Goal: Information Seeking & Learning: Learn about a topic

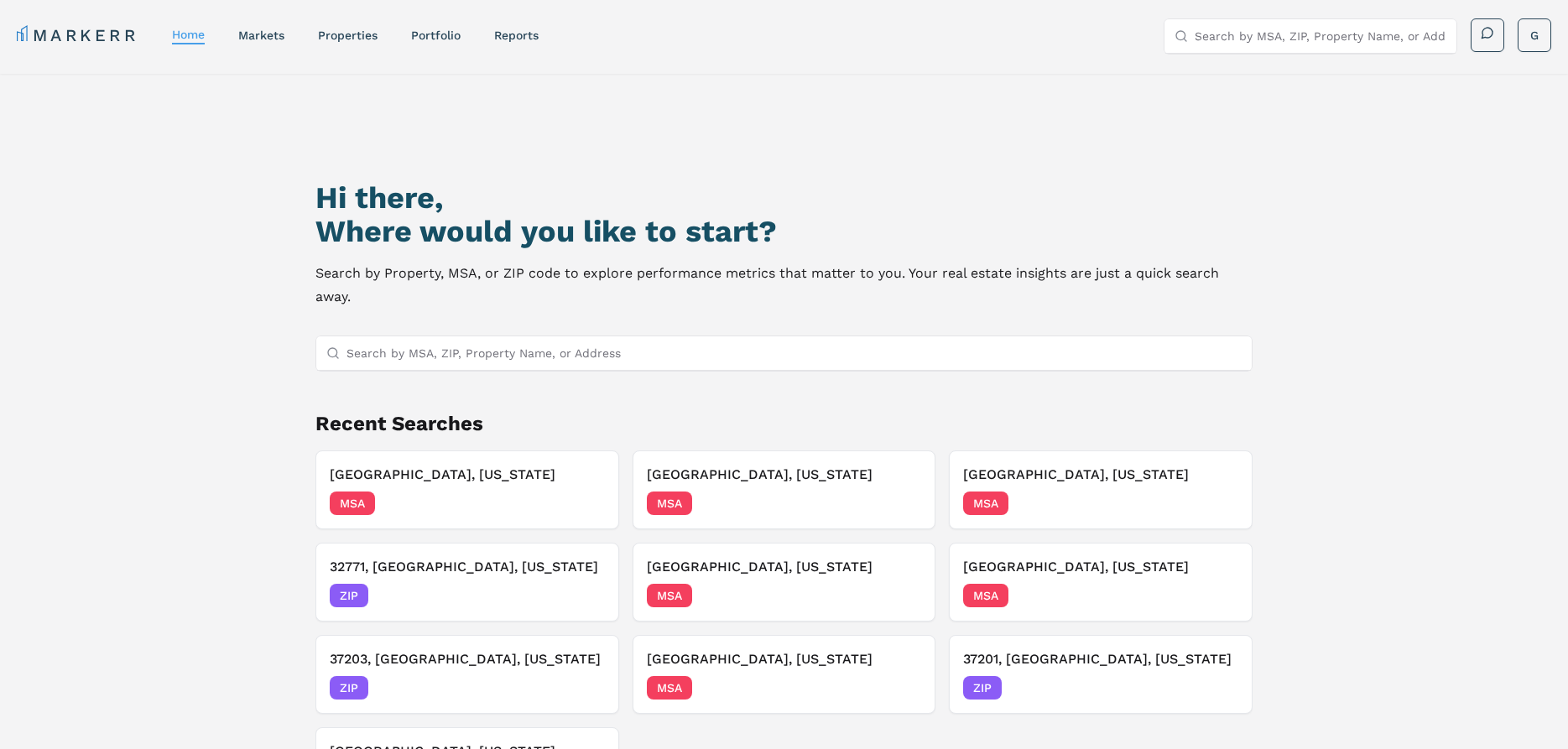
click at [533, 337] on input "Search by MSA, ZIP, Property Name, or Address" at bounding box center [794, 354] width 895 height 33
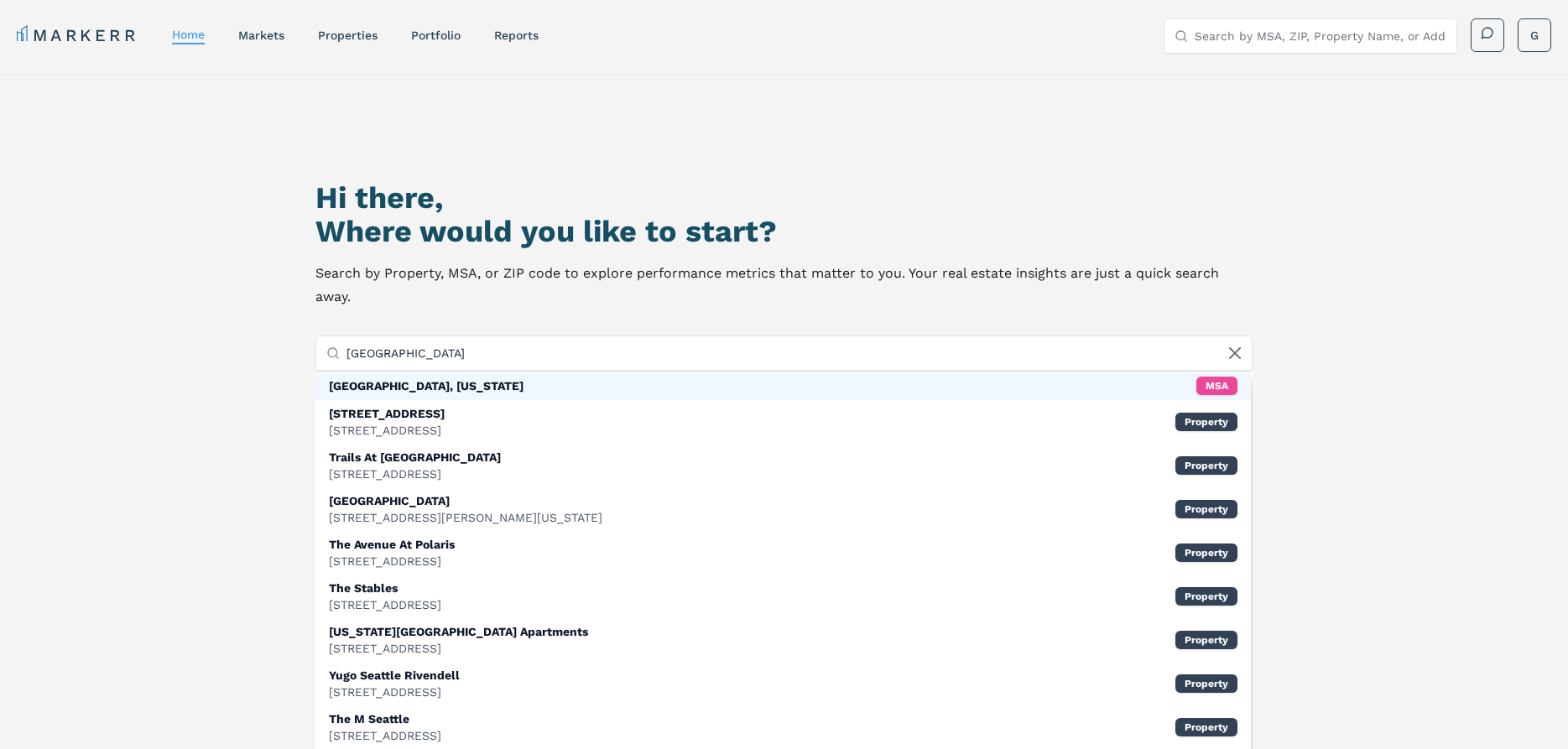
type input "[GEOGRAPHIC_DATA]"
click at [481, 372] on div "[GEOGRAPHIC_DATA], [US_STATE] MSA" at bounding box center [783, 386] width 935 height 28
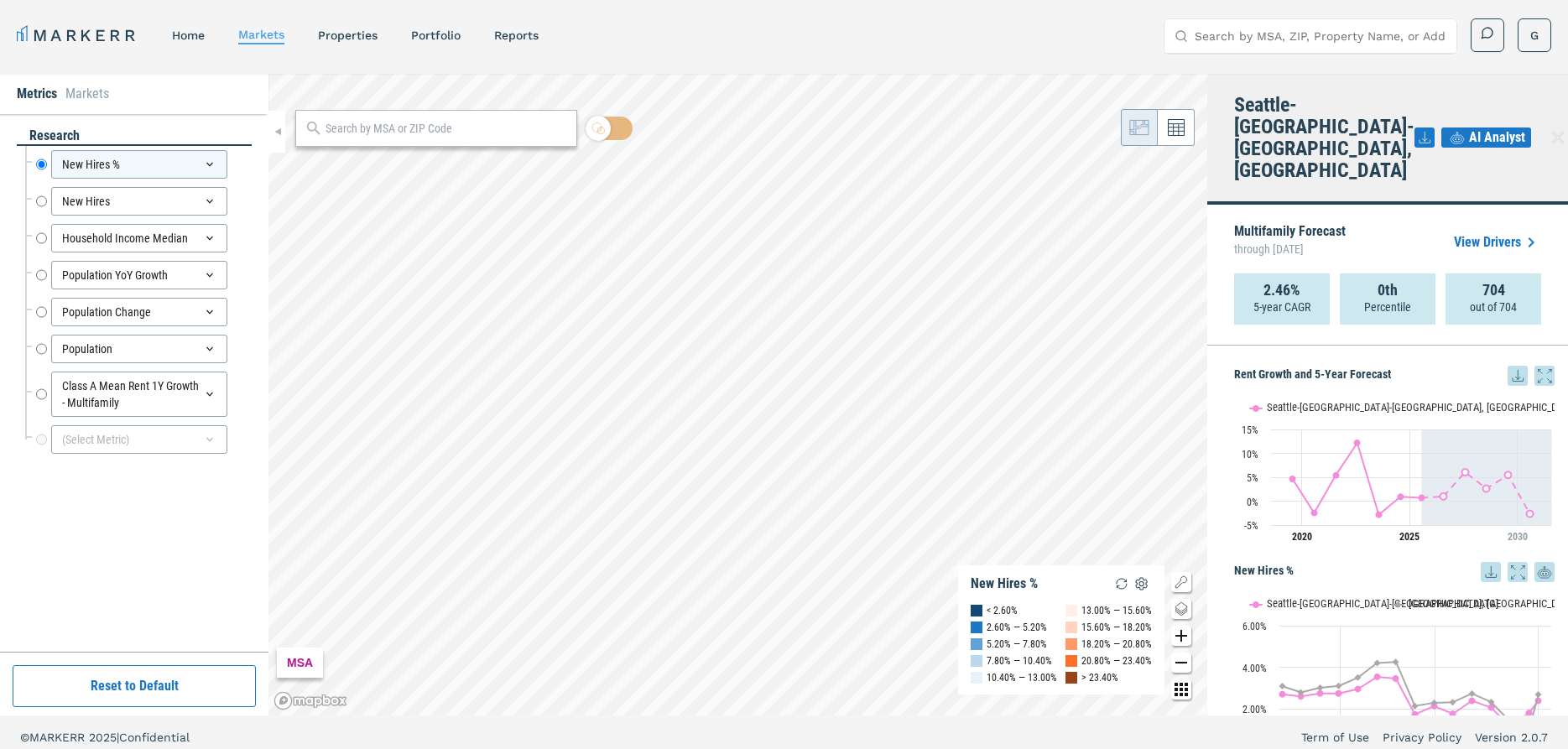
click at [35, 394] on div "Class A Mean Rent 1Y Growth - Multifamily Class A Mean Rent 1Y Growth - Multifa…" at bounding box center [138, 393] width 227 height 54
click at [36, 393] on input "Class A Mean Rent 1Y Growth - Multifamily" at bounding box center [41, 394] width 11 height 46
radio input "false"
radio input "true"
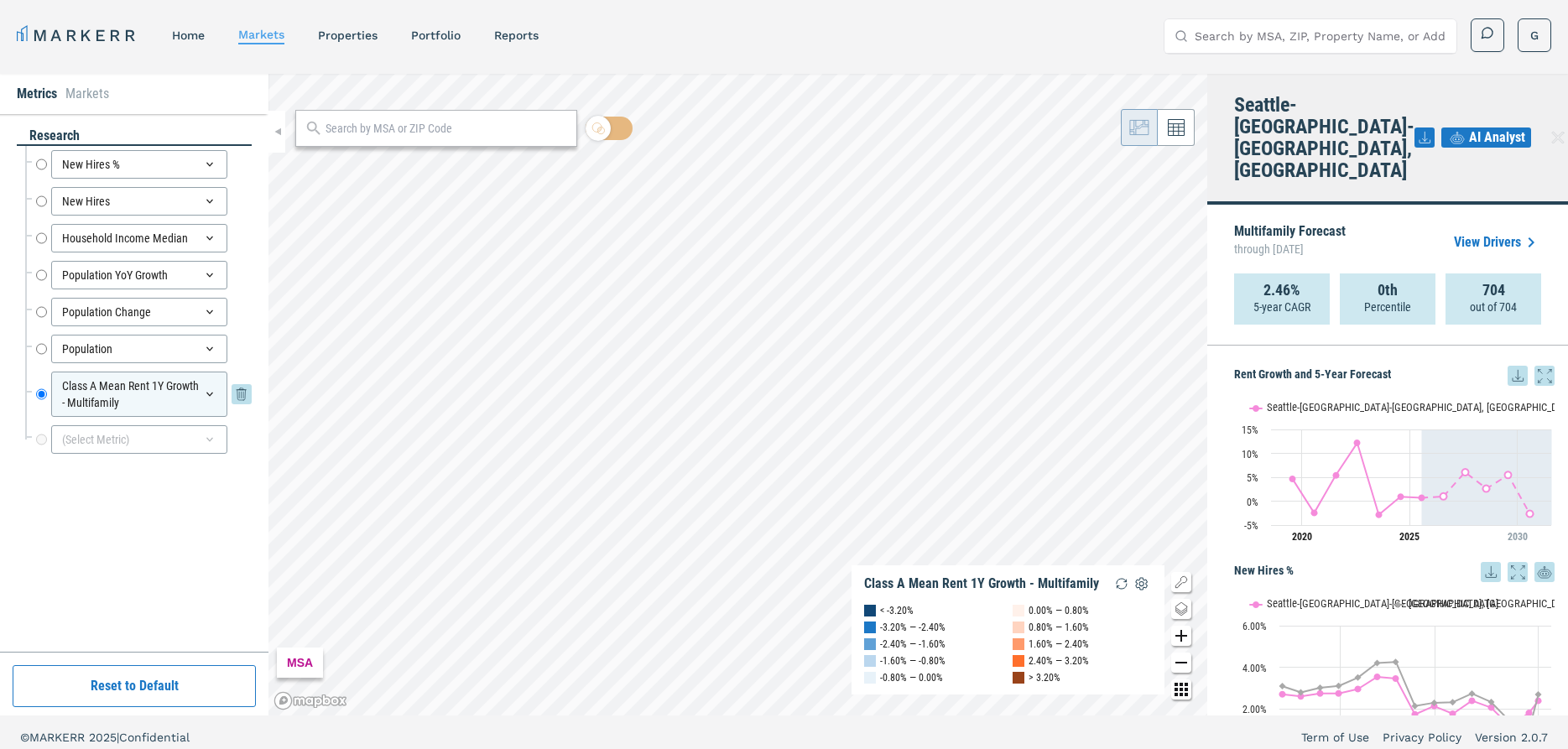
click at [216, 401] on div "Class A Mean Rent 1Y Growth - Multifamily" at bounding box center [139, 394] width 176 height 46
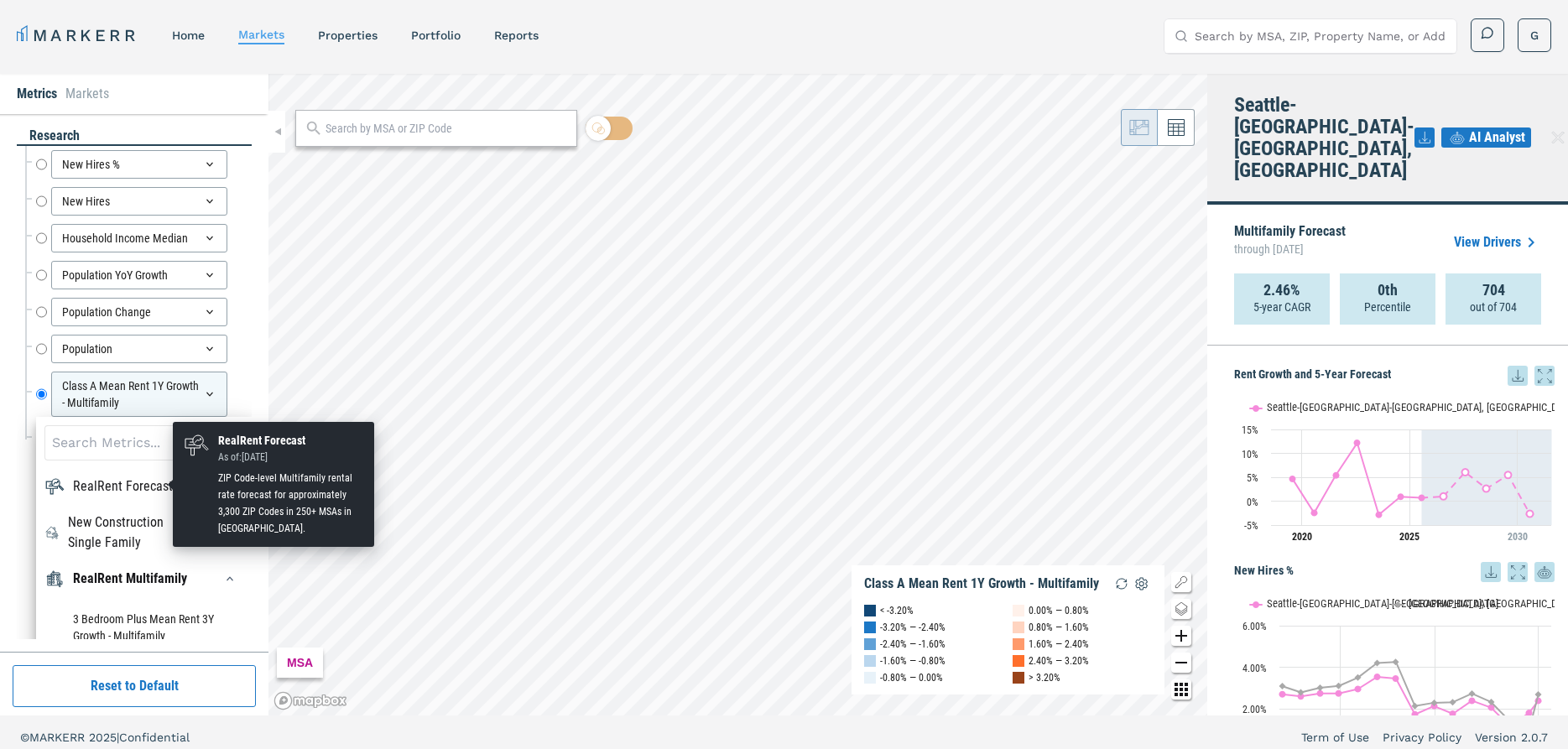
click at [128, 484] on div "RealRent Forecast" at bounding box center [123, 486] width 100 height 20
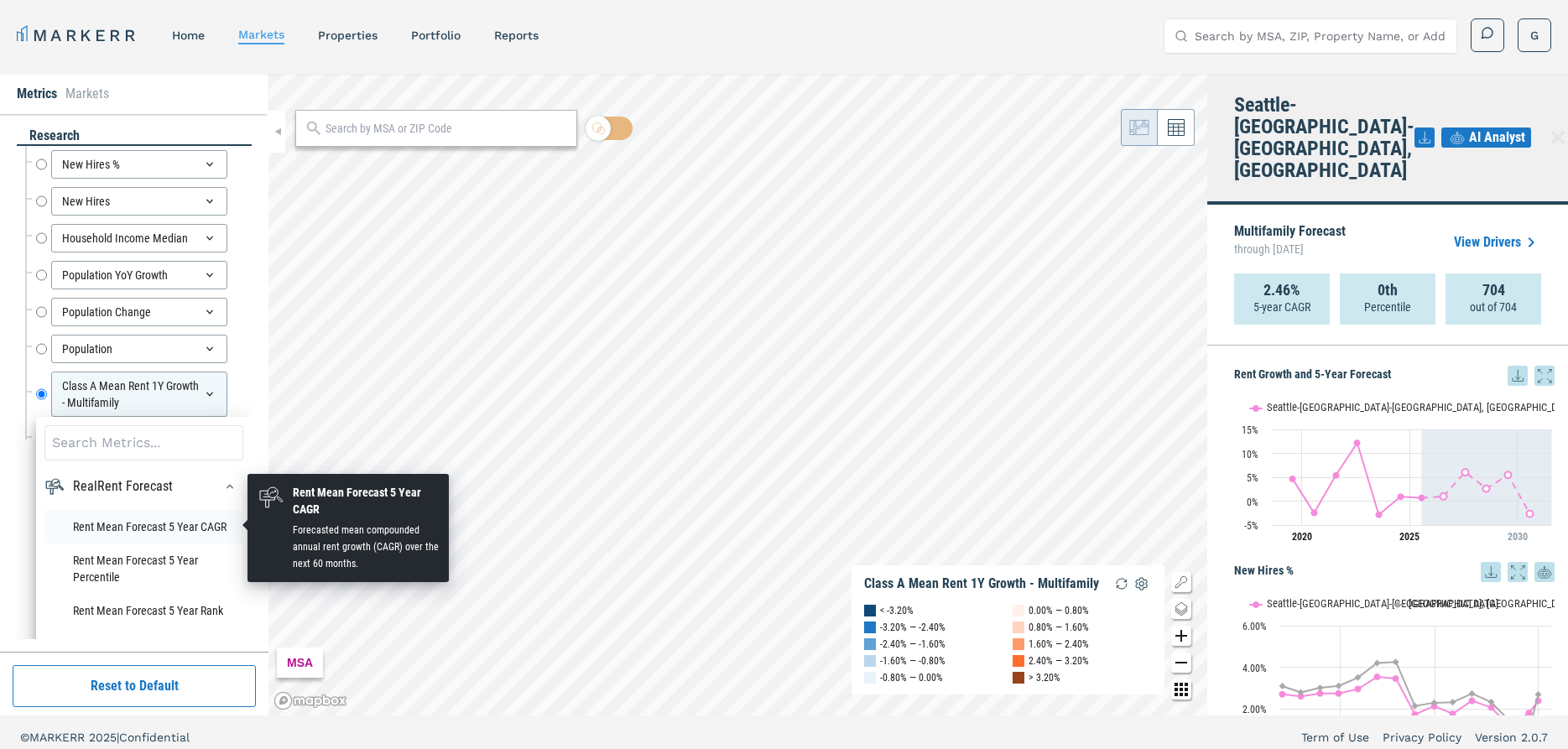
click at [125, 531] on li "Rent Mean Forecast 5 Year CAGR" at bounding box center [144, 527] width 199 height 33
